Goal: Task Accomplishment & Management: Complete application form

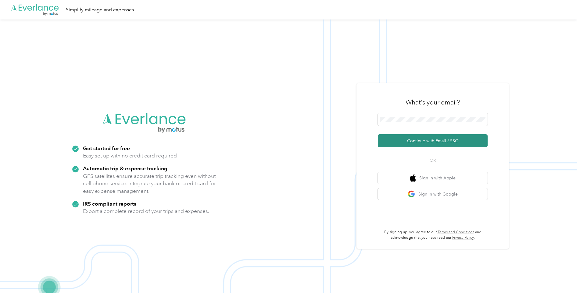
click at [433, 138] on button "Continue with Email / SSO" at bounding box center [433, 141] width 110 height 13
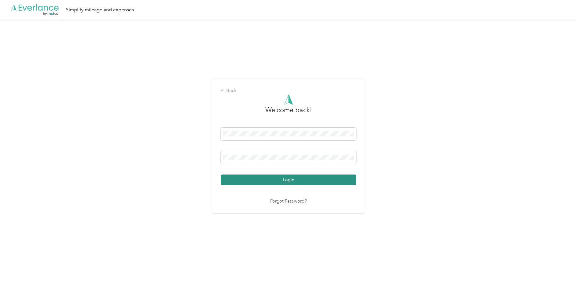
click at [328, 178] on button "Login" at bounding box center [288, 180] width 135 height 11
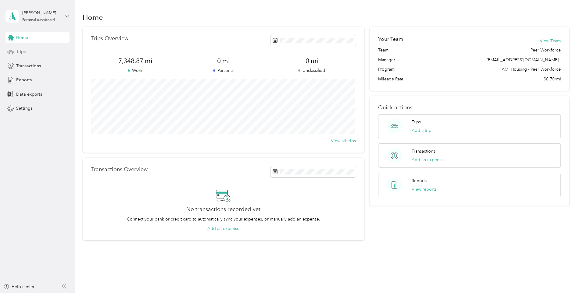
click at [26, 49] on div "Trips" at bounding box center [37, 51] width 64 height 11
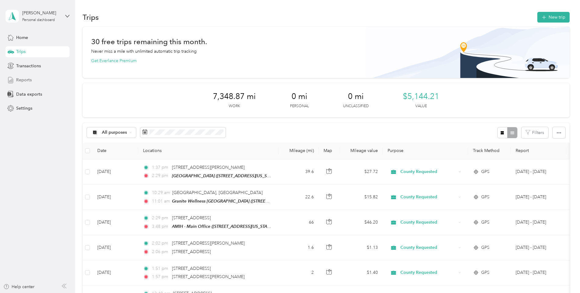
click at [25, 80] on span "Reports" at bounding box center [24, 80] width 16 height 6
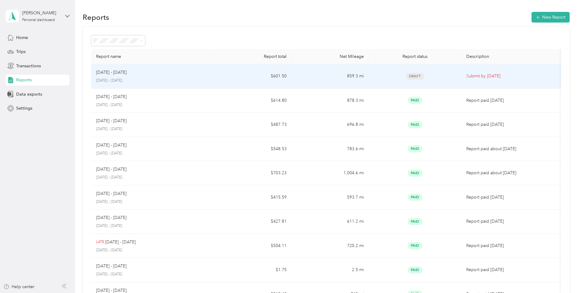
click at [308, 81] on td "859.3 mi" at bounding box center [330, 76] width 77 height 24
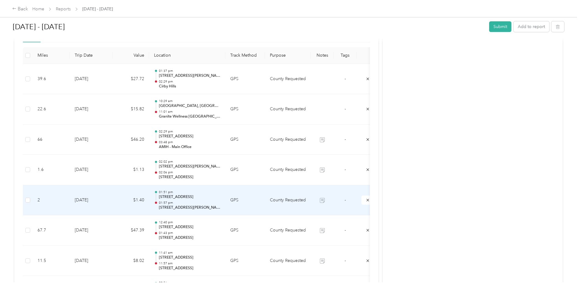
scroll to position [92, 0]
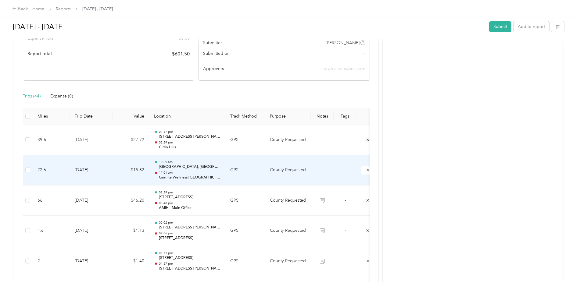
click at [249, 177] on td "GPS" at bounding box center [245, 170] width 40 height 31
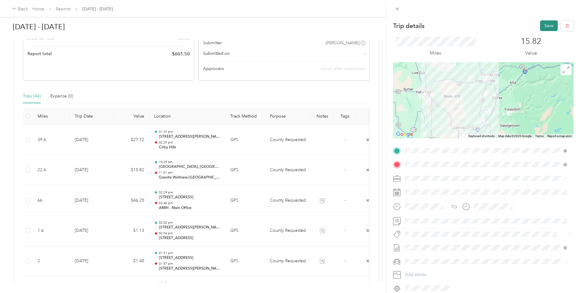
click at [548, 21] on button "Save" at bounding box center [549, 25] width 18 height 11
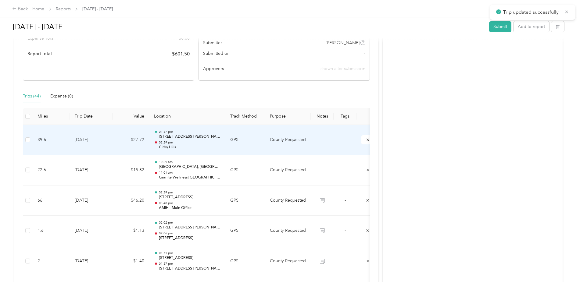
click at [252, 145] on td "GPS" at bounding box center [245, 140] width 40 height 31
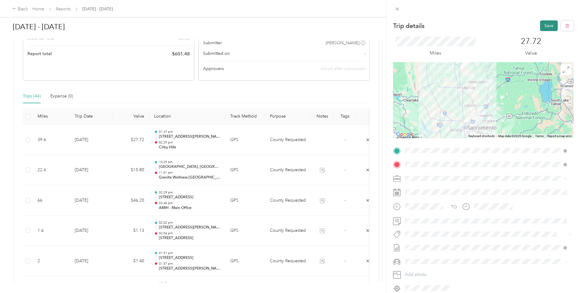
click at [540, 27] on button "Save" at bounding box center [549, 25] width 18 height 11
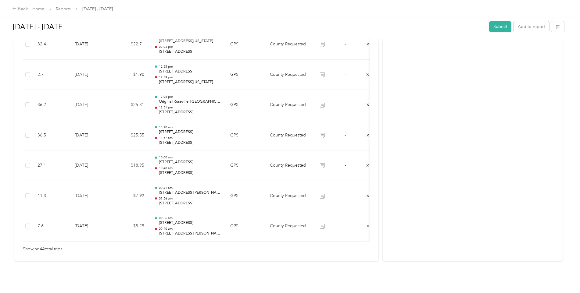
scroll to position [1319, 0]
click at [504, 27] on button "Submit" at bounding box center [500, 26] width 22 height 11
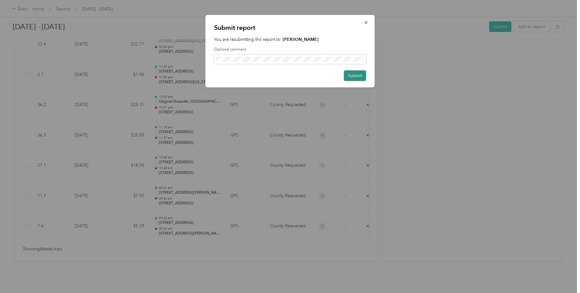
click at [354, 76] on button "Submit" at bounding box center [355, 75] width 22 height 11
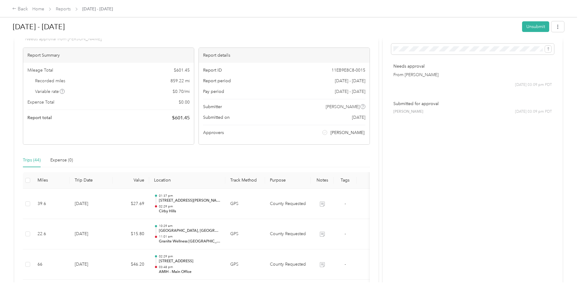
scroll to position [61, 0]
